Goal: Information Seeking & Learning: Understand process/instructions

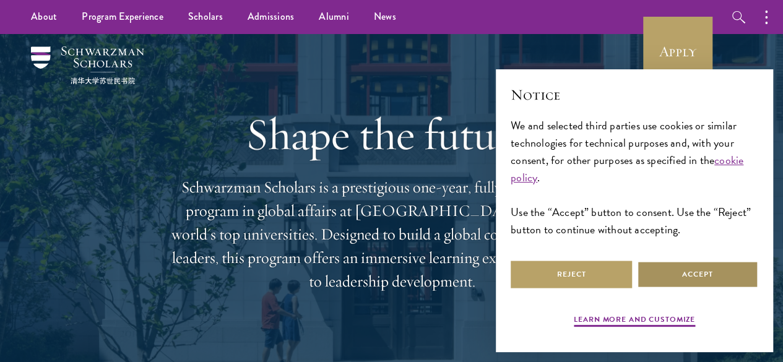
click at [695, 267] on button "Accept" at bounding box center [697, 274] width 121 height 28
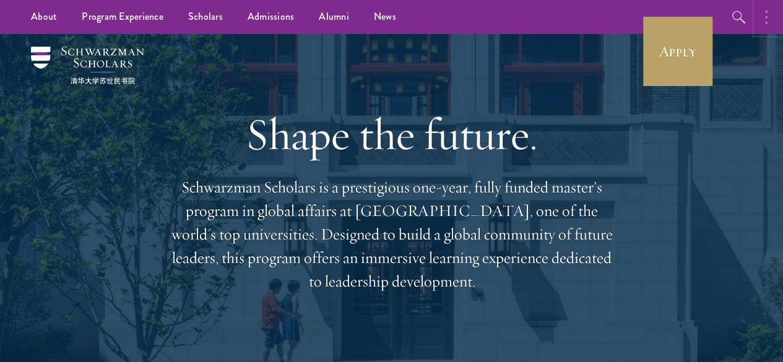
click at [768, 15] on button "button" at bounding box center [768, 17] width 27 height 34
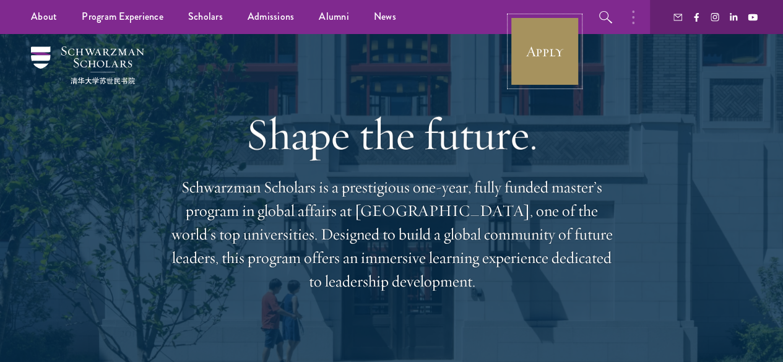
click at [552, 58] on link "Apply" at bounding box center [544, 51] width 69 height 69
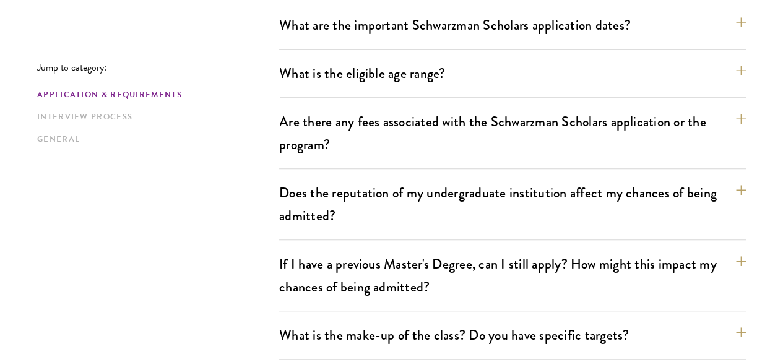
scroll to position [410, 0]
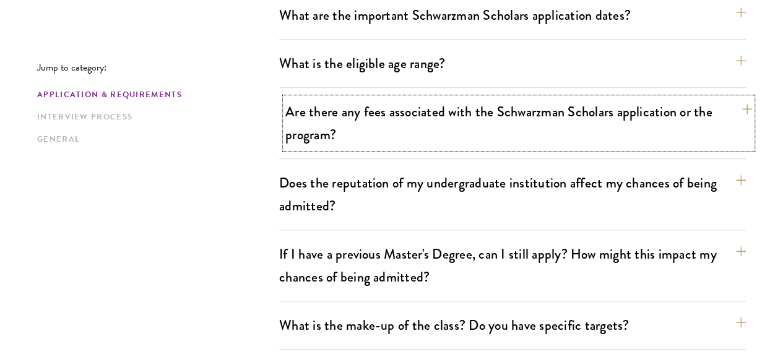
click at [714, 102] on button "Are there any fees associated with the Schwarzman Scholars application or the p…" at bounding box center [518, 123] width 467 height 51
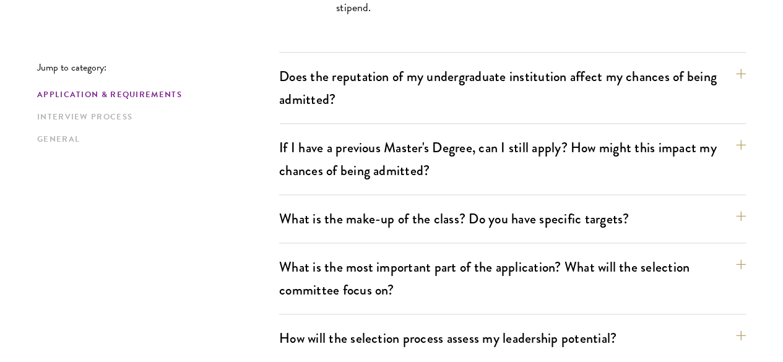
scroll to position [712, 0]
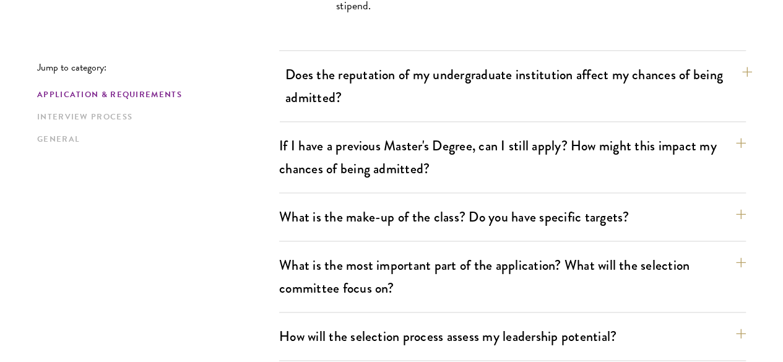
click at [710, 61] on button "Does the reputation of my undergraduate institution affect my chances of being …" at bounding box center [518, 86] width 467 height 51
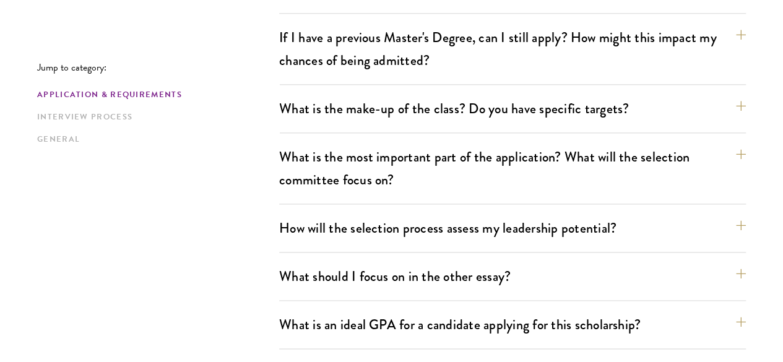
scroll to position [751, 0]
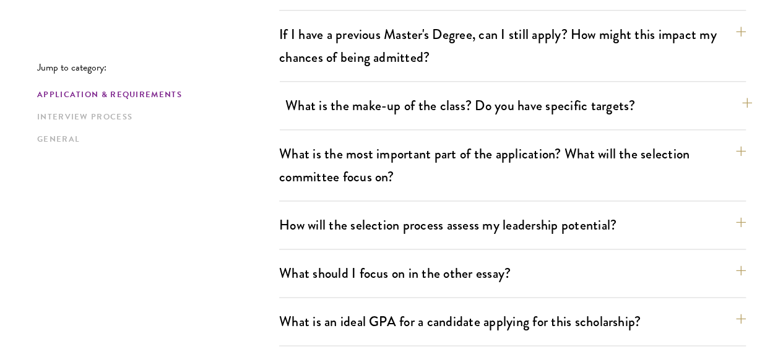
click at [715, 92] on button "What is the make-up of the class? Do you have specific targets?" at bounding box center [518, 106] width 467 height 28
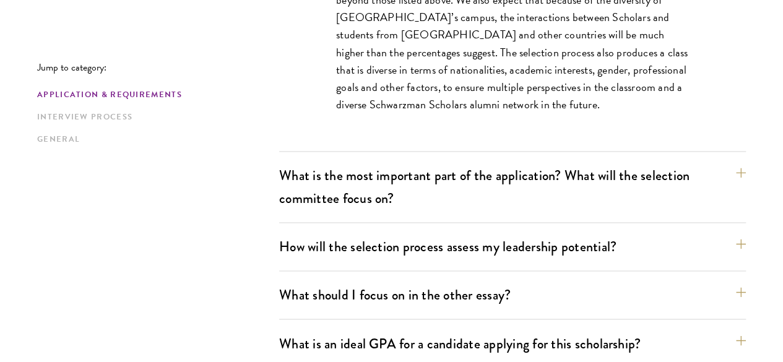
scroll to position [859, 0]
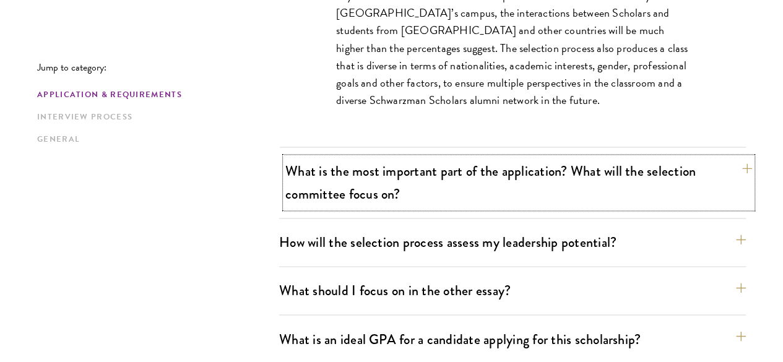
click at [717, 157] on button "What is the most important part of the application? What will the selection com…" at bounding box center [518, 182] width 467 height 51
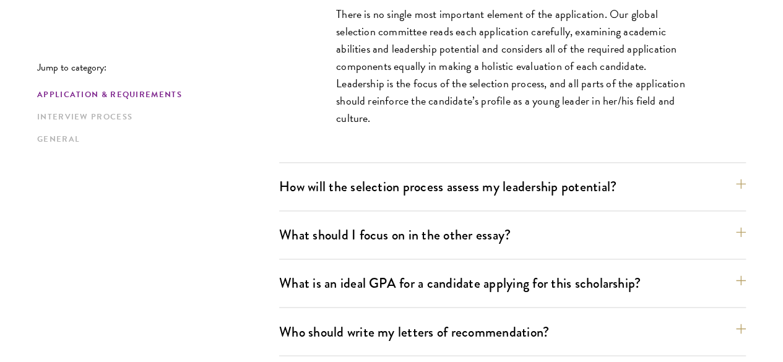
scroll to position [843, 0]
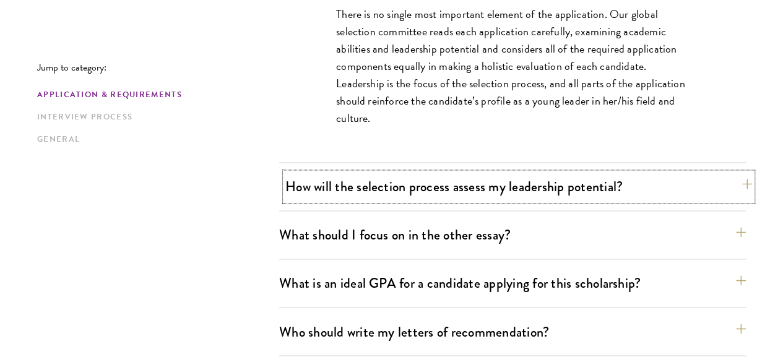
click at [715, 173] on button "How will the selection process assess my leadership potential?" at bounding box center [518, 187] width 467 height 28
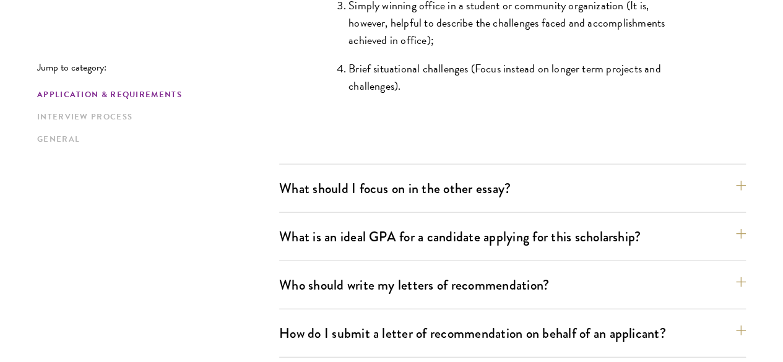
scroll to position [1366, 0]
click at [710, 223] on button "What is an ideal GPA for a candidate applying for this scholarship?" at bounding box center [518, 237] width 467 height 28
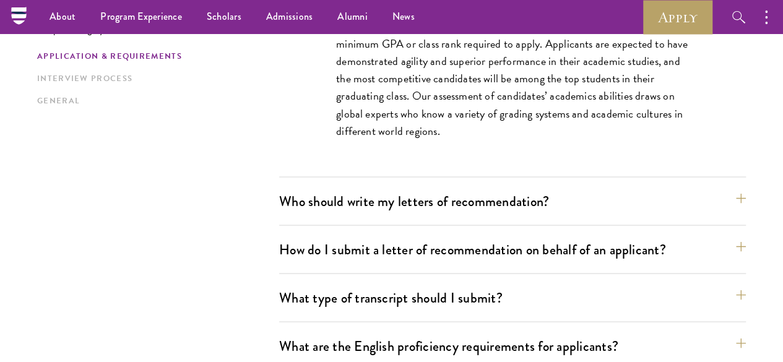
scroll to position [1005, 0]
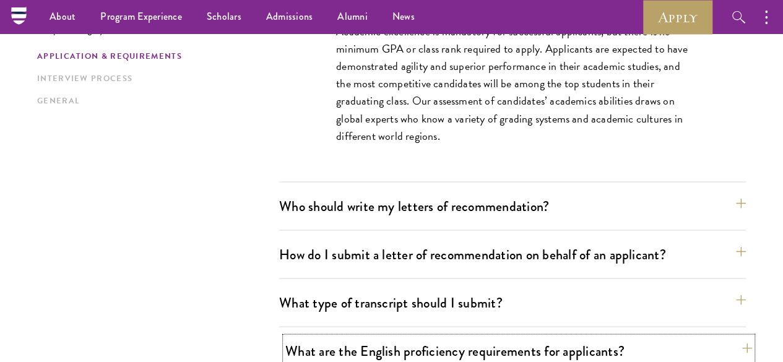
click at [716, 337] on button "What are the English proficiency requirements for applicants?" at bounding box center [518, 351] width 467 height 28
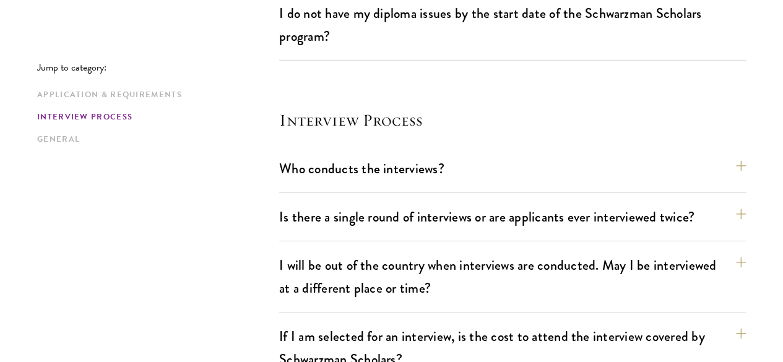
scroll to position [1924, 0]
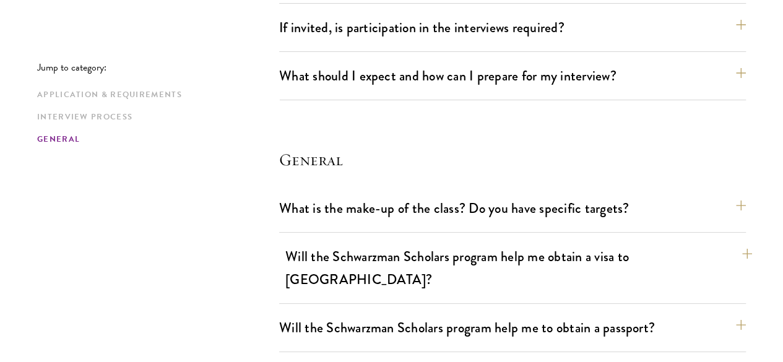
click at [715, 243] on button "Will the Schwarzman Scholars program help me obtain a visa to China?" at bounding box center [518, 268] width 467 height 51
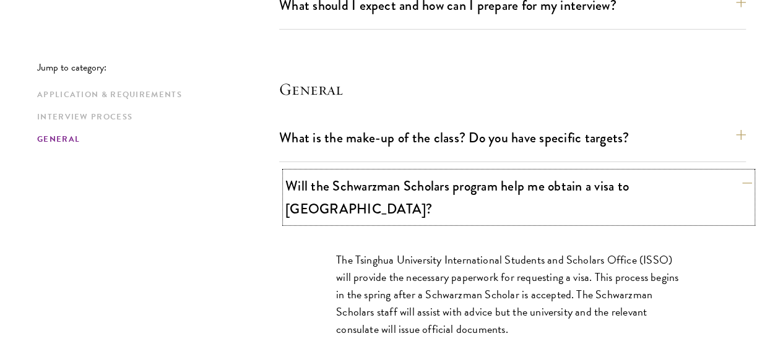
scroll to position [1939, 0]
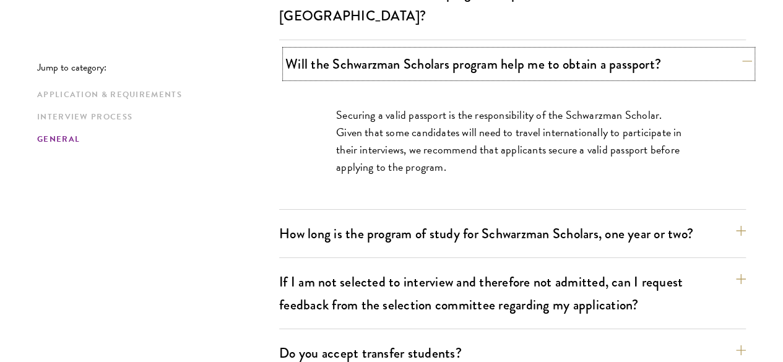
scroll to position [2135, 0]
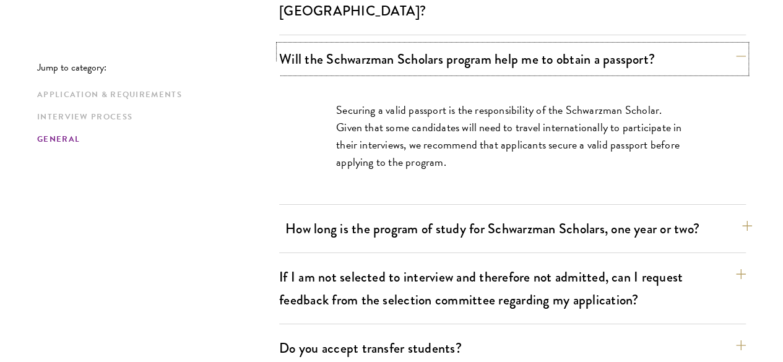
click at [719, 215] on button "How long is the program of study for Schwarzman Scholars, one year or two?" at bounding box center [518, 229] width 467 height 28
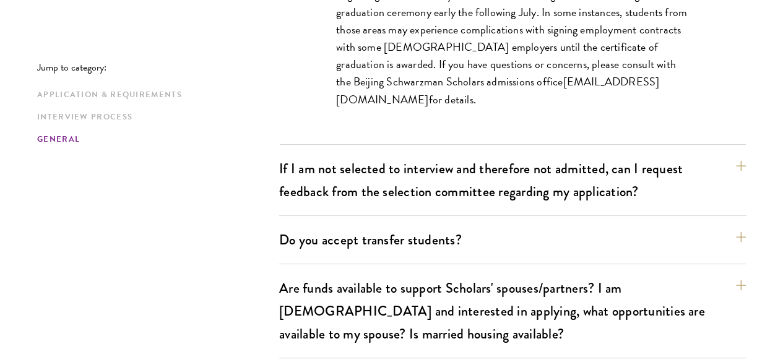
scroll to position [2318, 0]
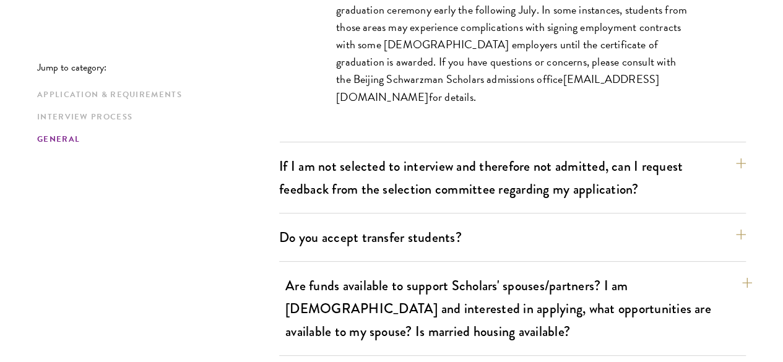
click at [713, 272] on button "Are funds available to support Scholars' spouses/partners? I am married and int…" at bounding box center [518, 309] width 467 height 74
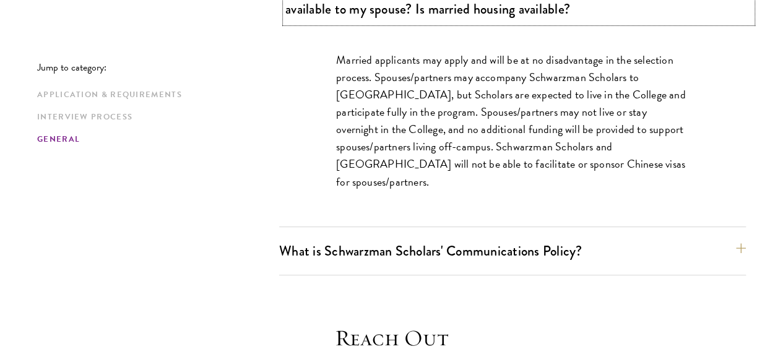
scroll to position [2453, 0]
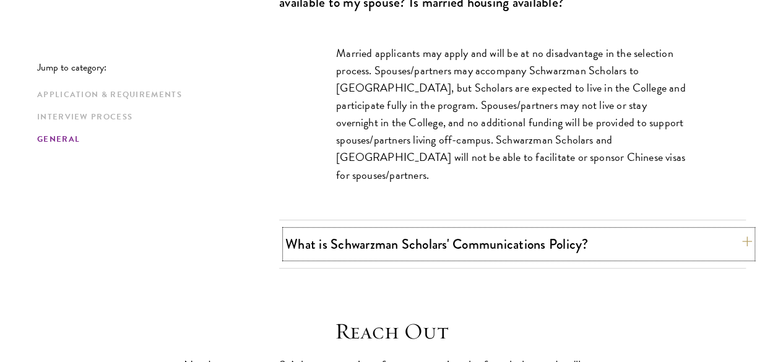
click at [718, 230] on button "What is Schwarzman Scholars' Communications Policy?" at bounding box center [518, 244] width 467 height 28
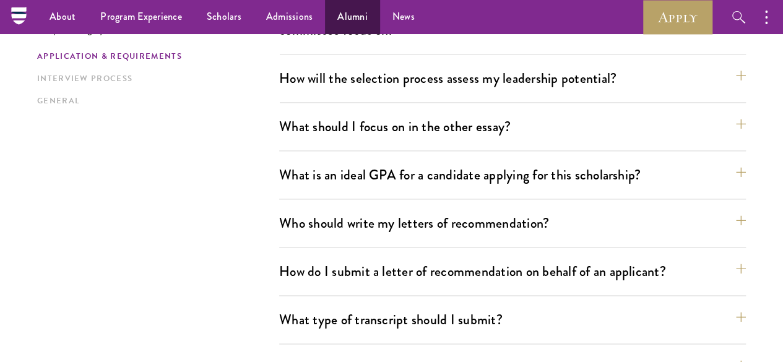
scroll to position [775, 0]
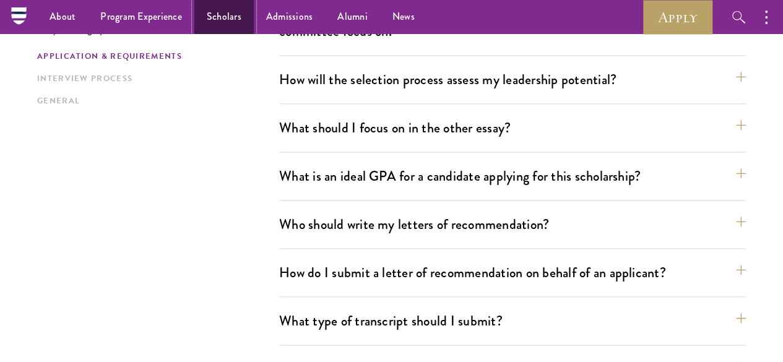
click at [215, 17] on link "Scholars" at bounding box center [223, 17] width 59 height 34
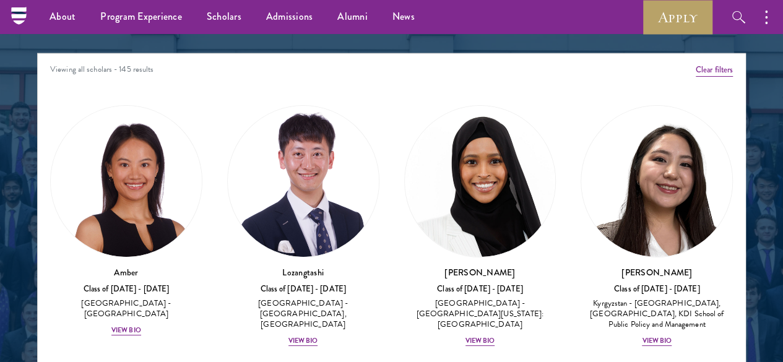
scroll to position [1560, 0]
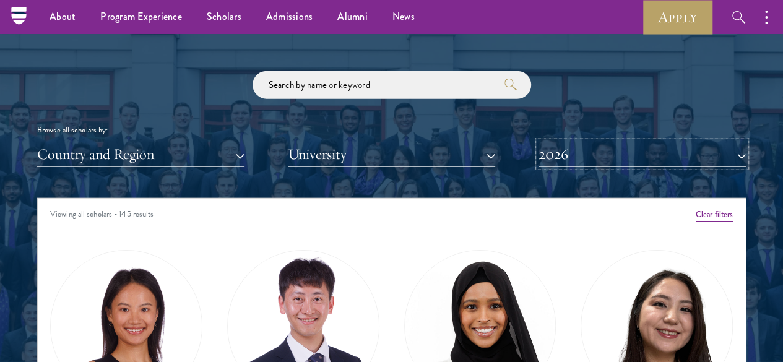
click at [658, 142] on button "2026" at bounding box center [641, 154] width 207 height 25
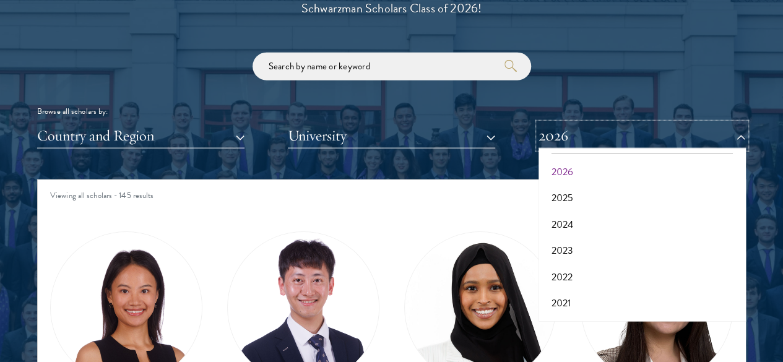
scroll to position [29, 0]
click at [656, 123] on button "2026" at bounding box center [641, 135] width 207 height 25
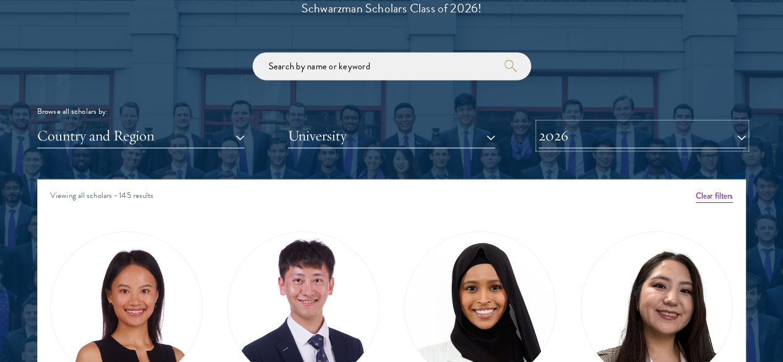
click at [616, 123] on button "2026" at bounding box center [641, 135] width 207 height 25
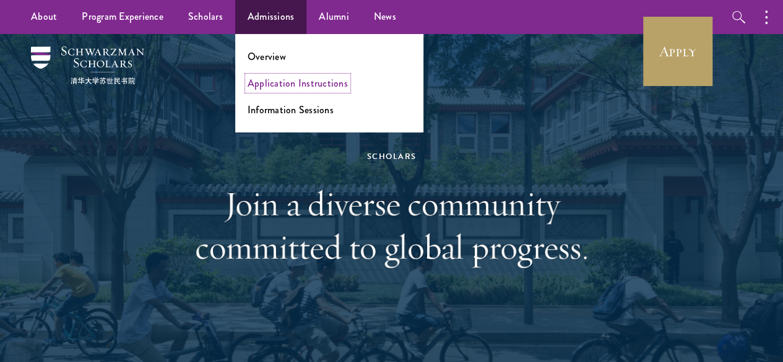
click at [281, 80] on link "Application Instructions" at bounding box center [297, 83] width 100 height 14
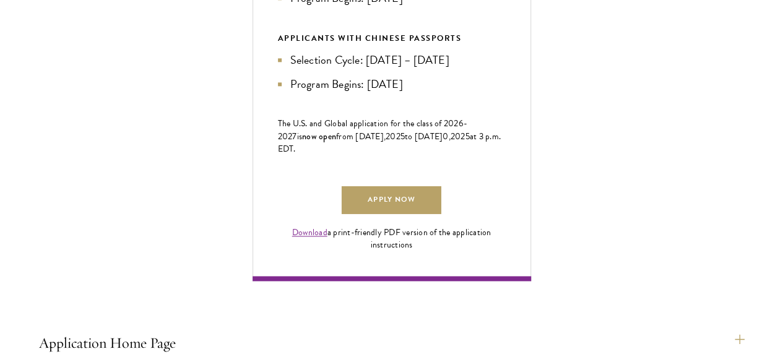
scroll to position [771, 0]
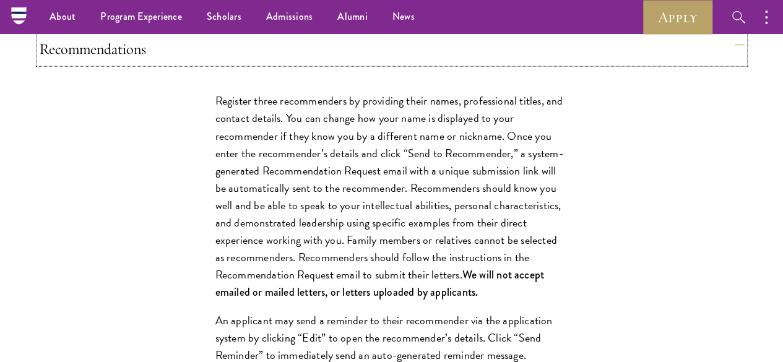
scroll to position [1500, 0]
